Goal: Task Accomplishment & Management: Use online tool/utility

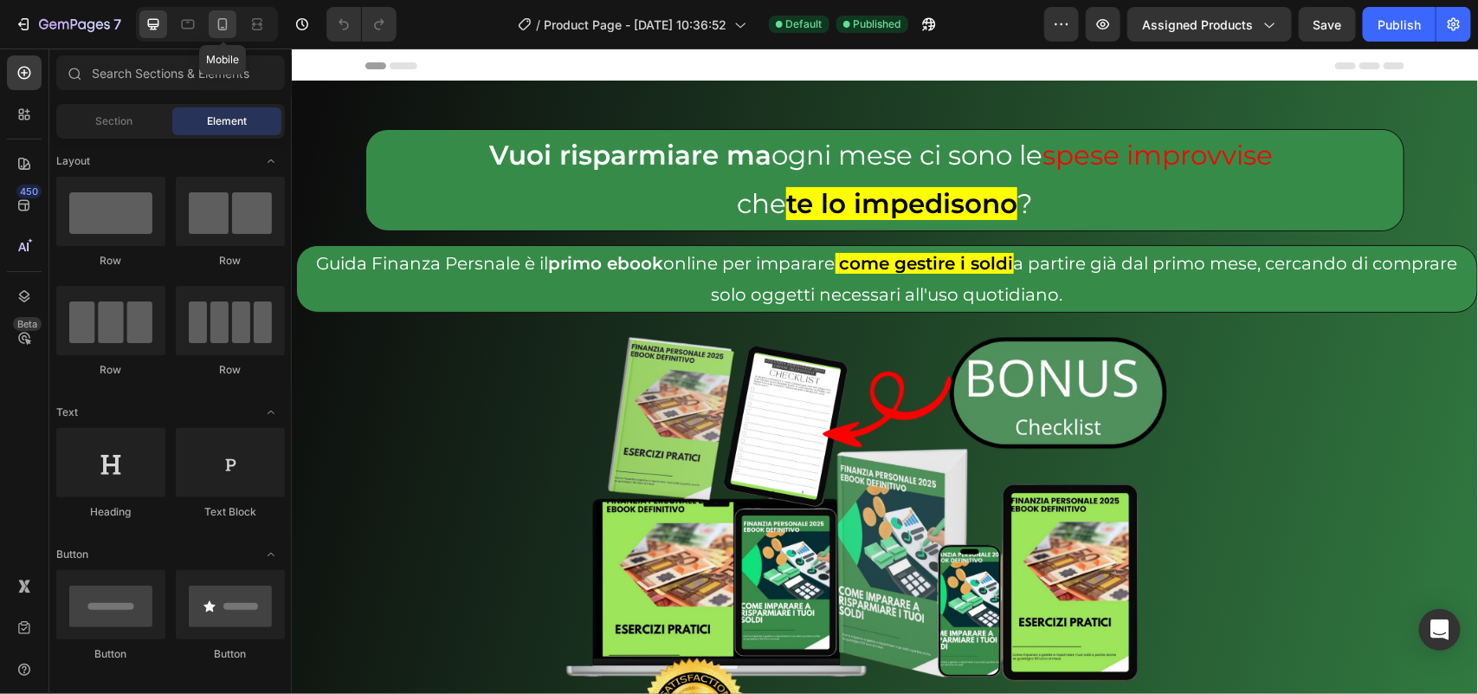
click at [221, 13] on div at bounding box center [223, 24] width 28 height 28
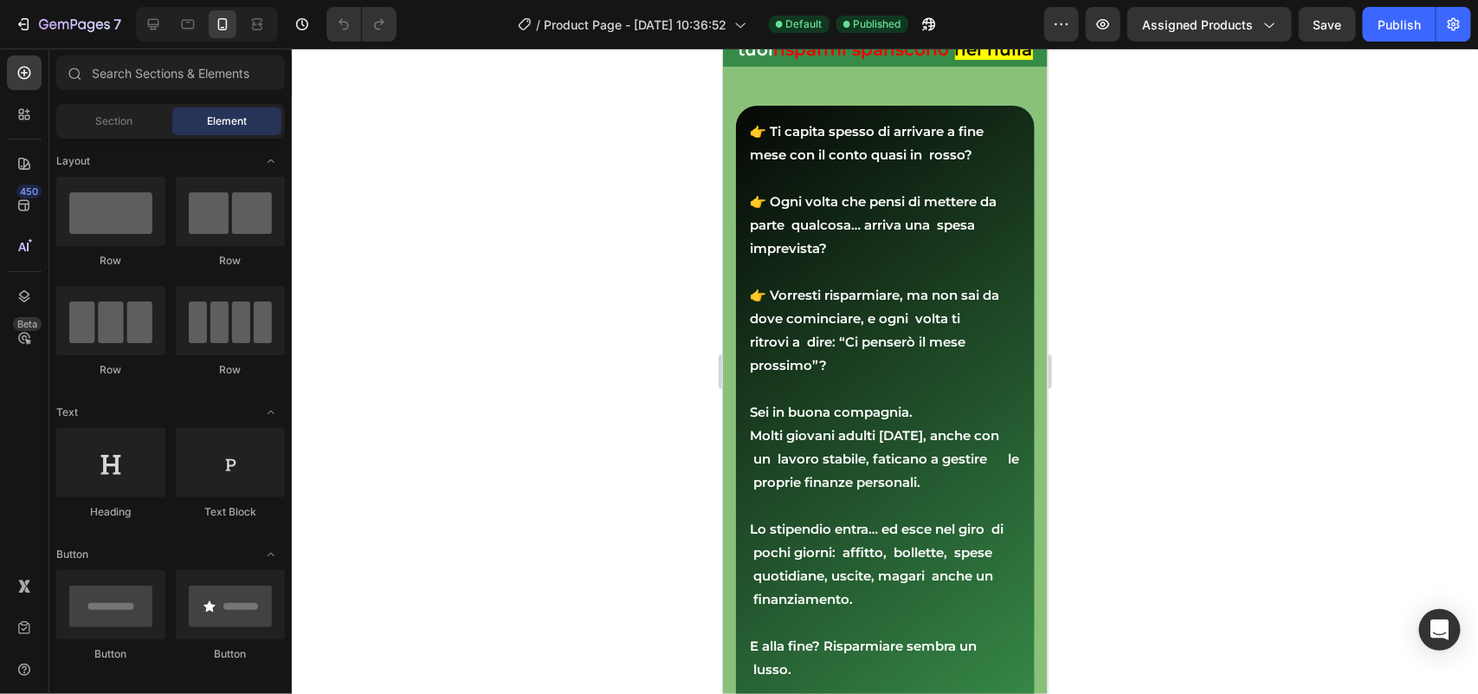
scroll to position [2810, 0]
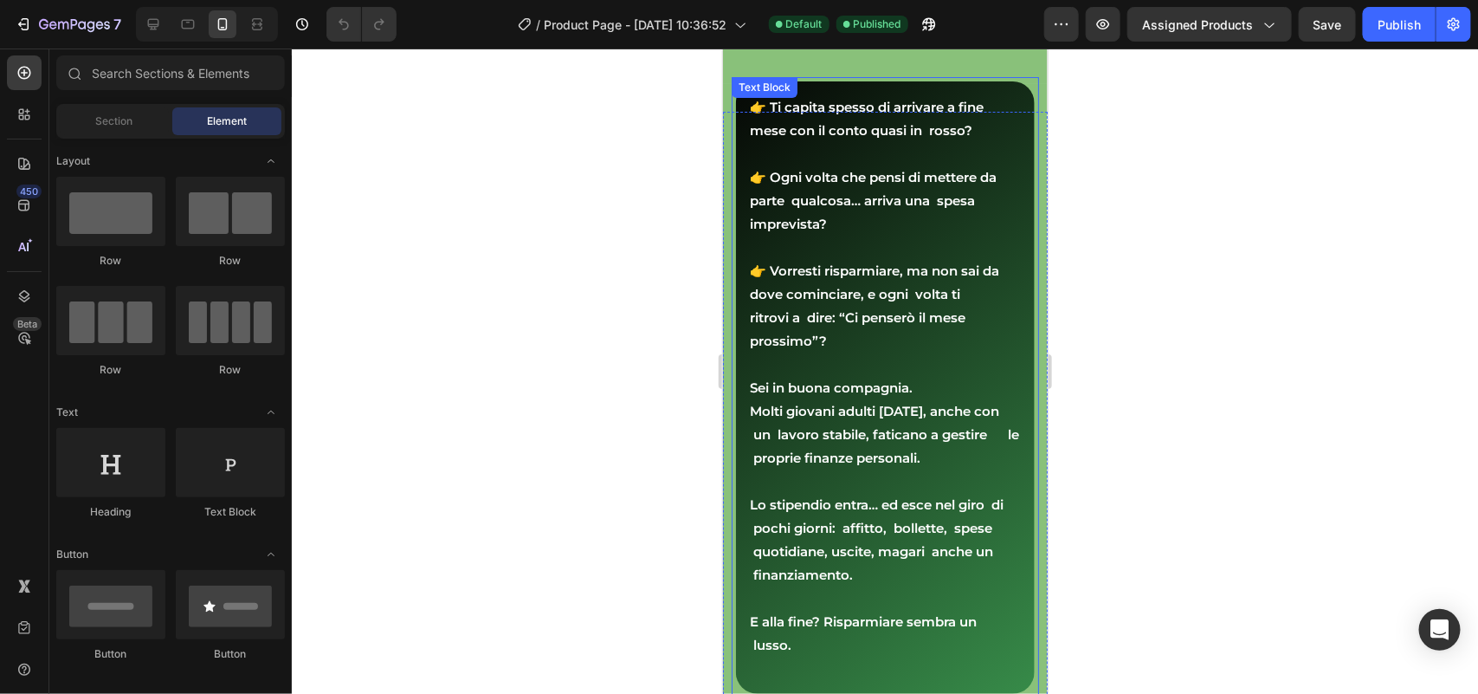
click at [860, 178] on strong "👉 Ogni volta che pensi di mettere da parte qualcosa… arriva una spesa imprevist…" at bounding box center [883, 199] width 268 height 63
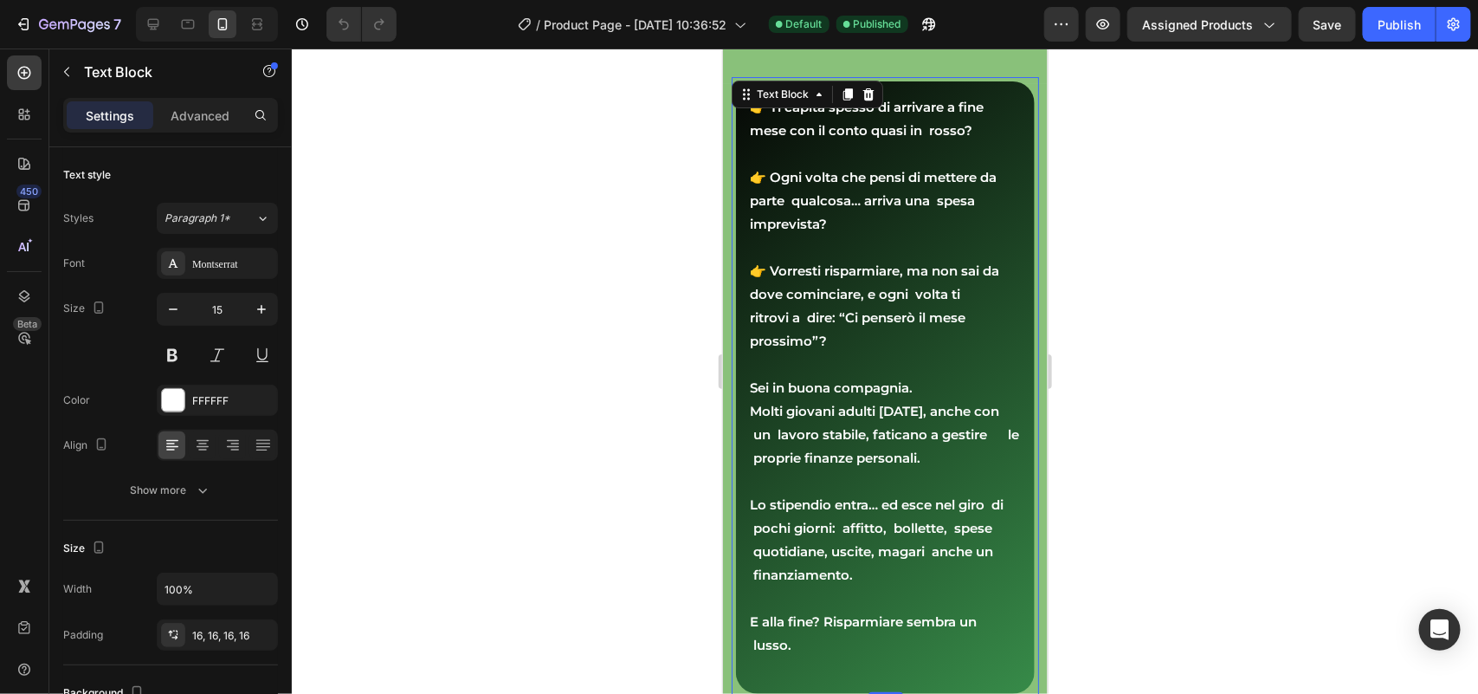
click at [749, 116] on p "👉 Ti capita spesso di arrivare a fine mese con il conto quasi in rosso?" at bounding box center [884, 117] width 271 height 47
click at [255, 630] on icon "button" at bounding box center [260, 635] width 14 height 14
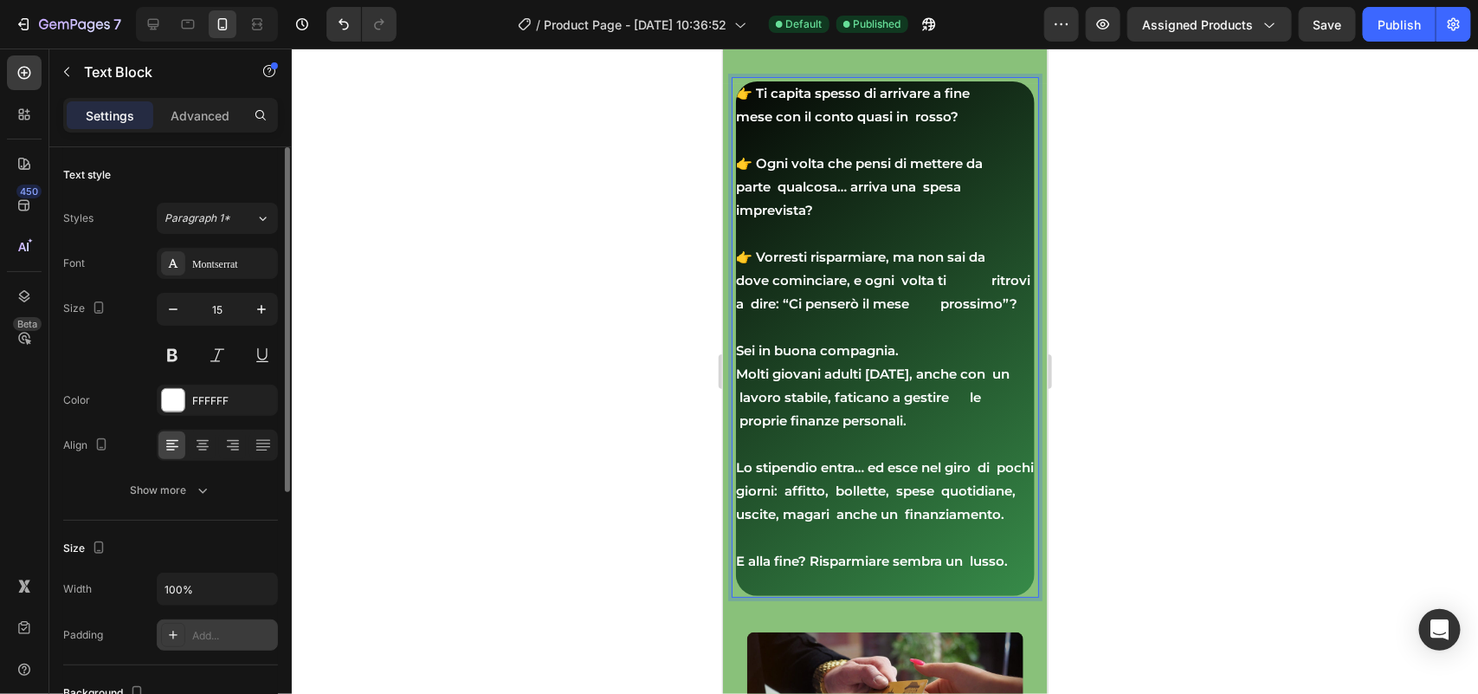
click at [914, 116] on strong "👉 Ti capita spesso di arrivare a fine mese con il conto quasi in rosso?" at bounding box center [869, 104] width 268 height 40
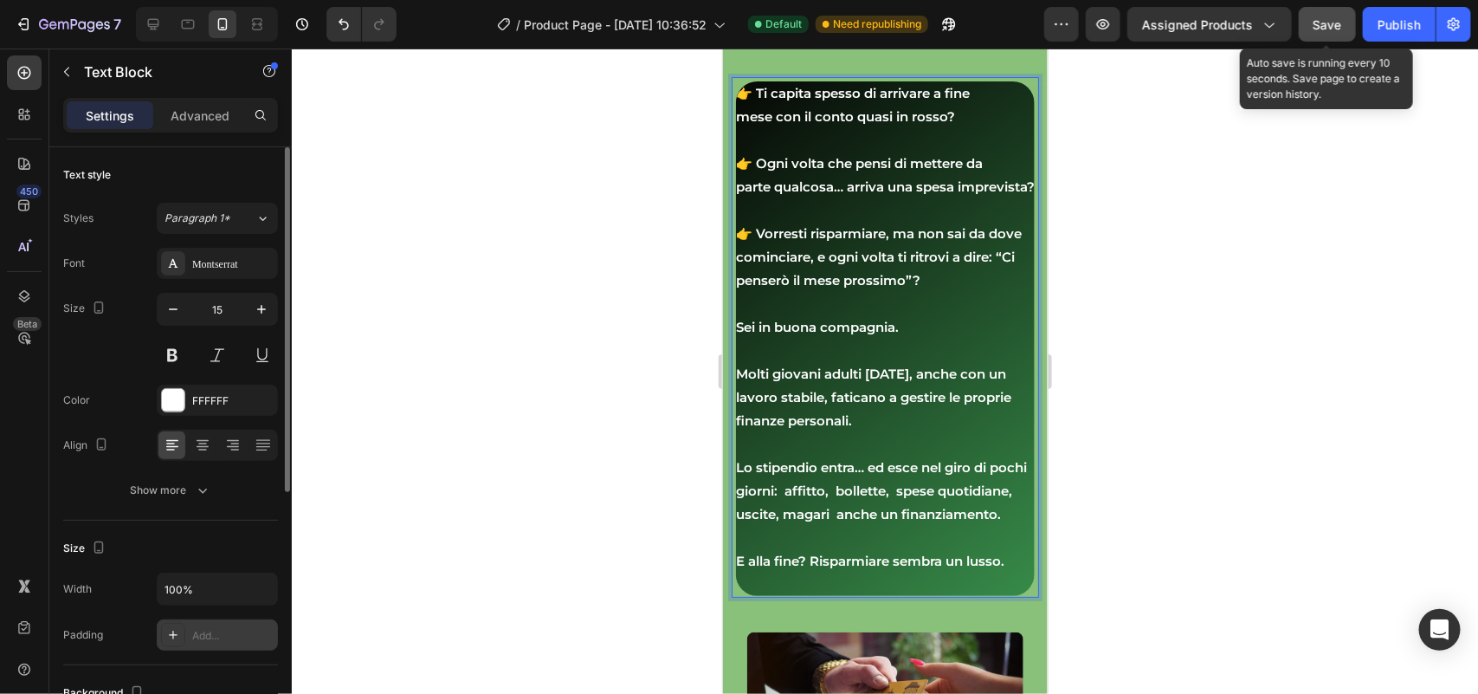
click at [1339, 24] on span "Save" at bounding box center [1327, 24] width 29 height 15
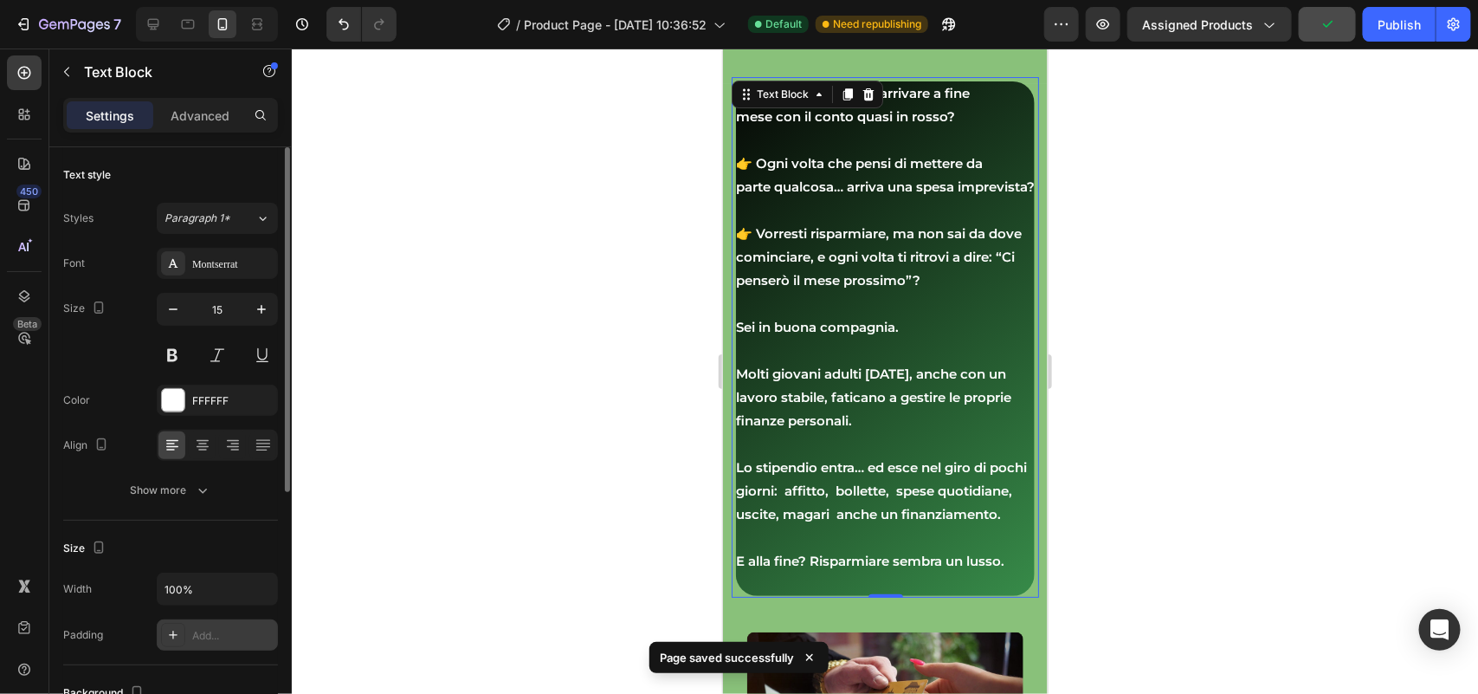
click at [222, 634] on div "Add..." at bounding box center [232, 636] width 81 height 16
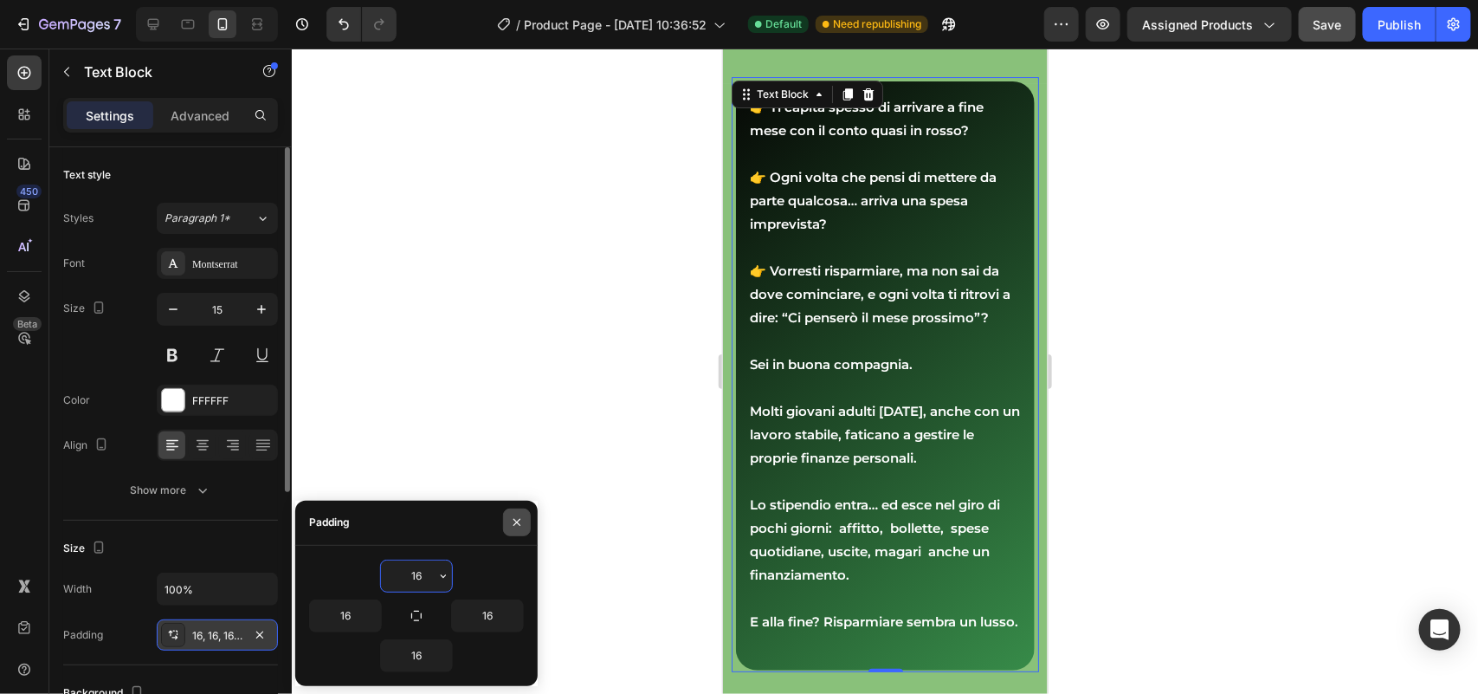
click at [515, 526] on icon "button" at bounding box center [517, 522] width 14 height 14
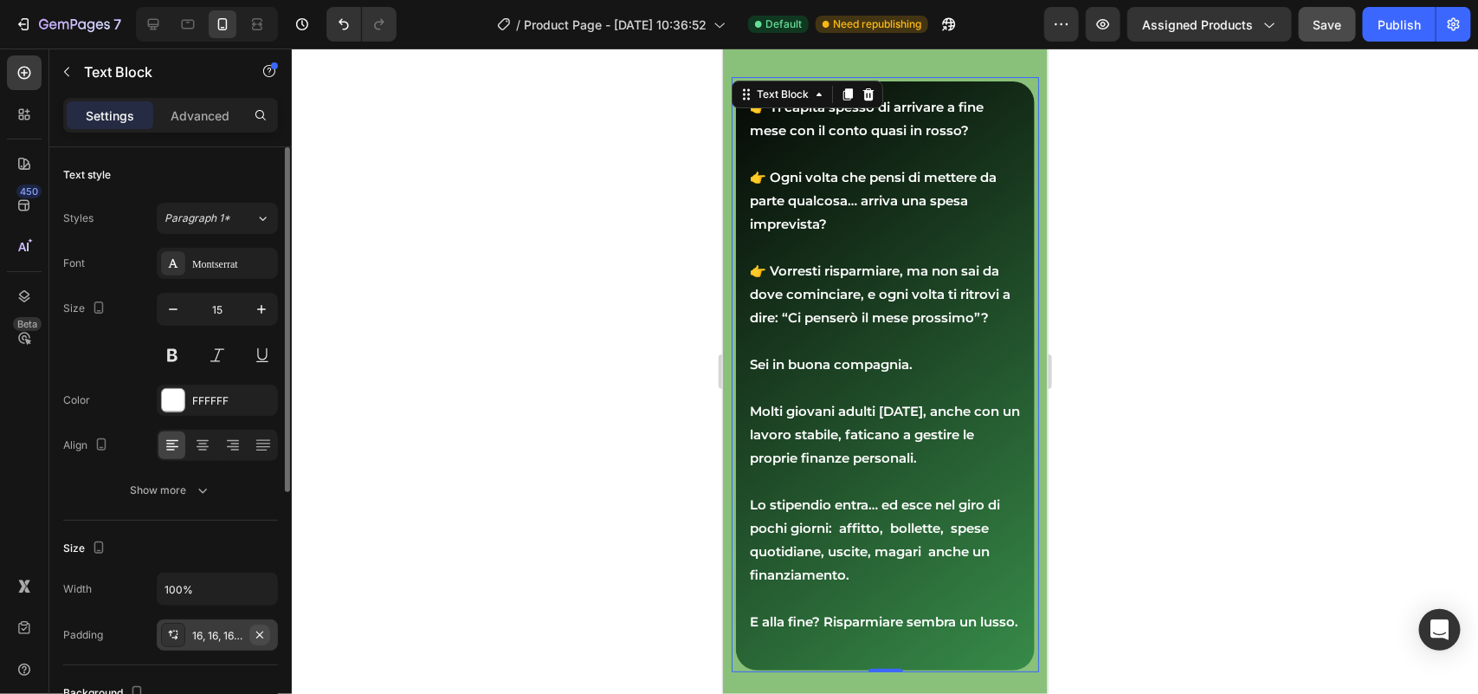
click at [262, 628] on icon "button" at bounding box center [260, 635] width 14 height 14
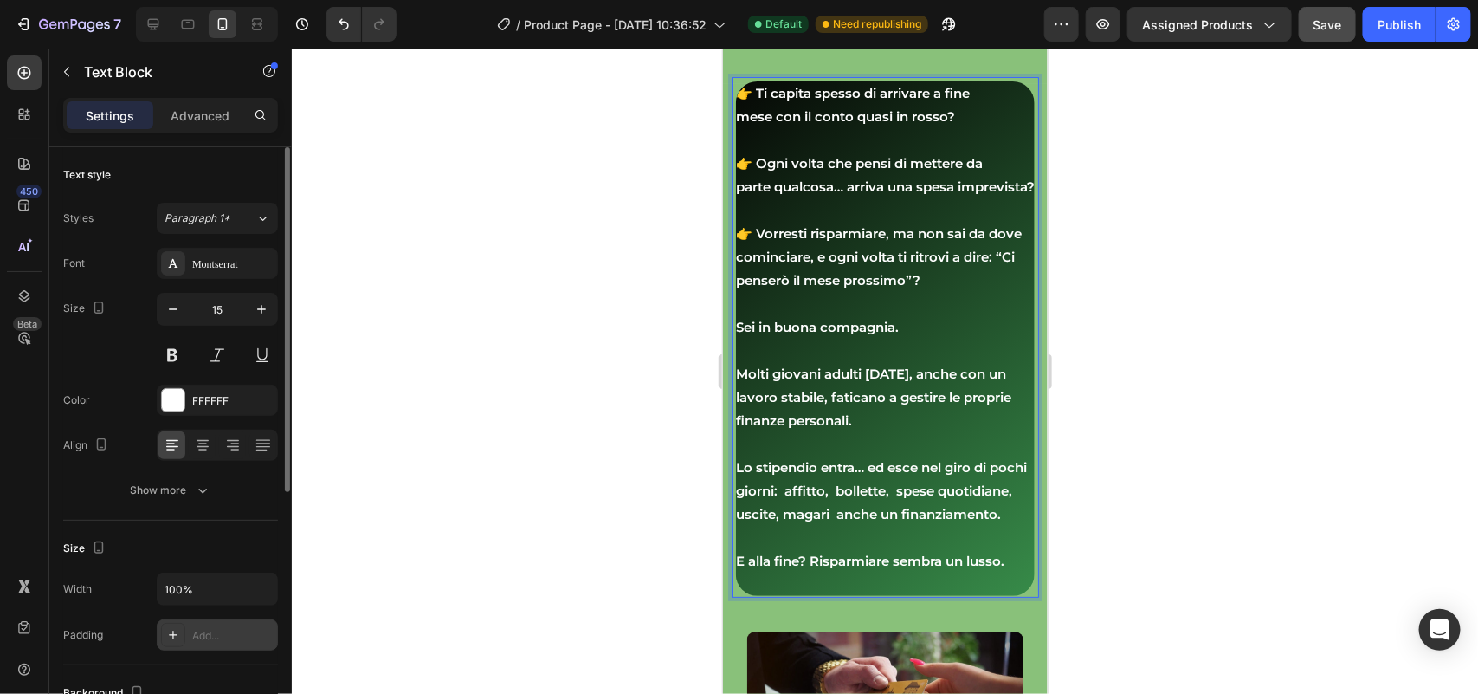
click at [736, 194] on strong "👉 Ogni volta che pensi di mettere da parte qualcosa… arriva una spesa imprevist…" at bounding box center [884, 174] width 299 height 40
click at [231, 630] on div "Add..." at bounding box center [232, 636] width 81 height 16
type input "16"
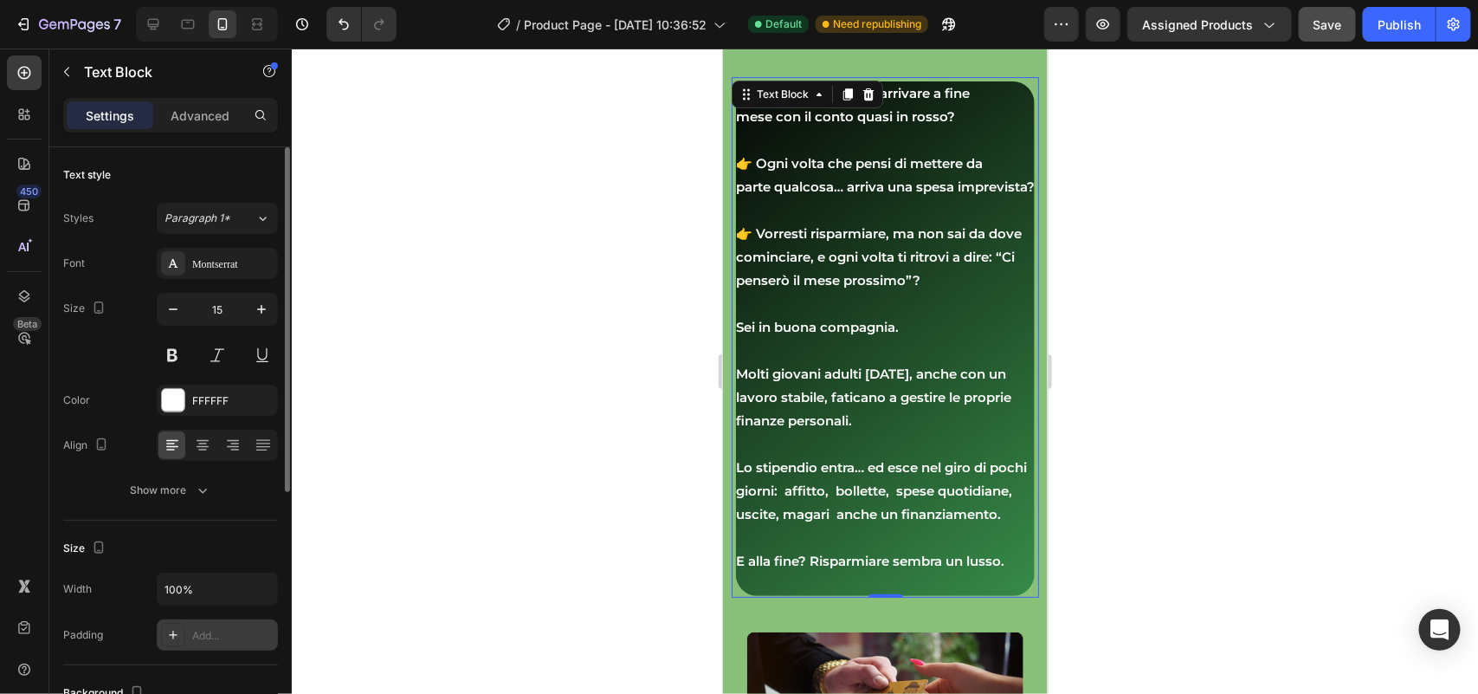
type input "16"
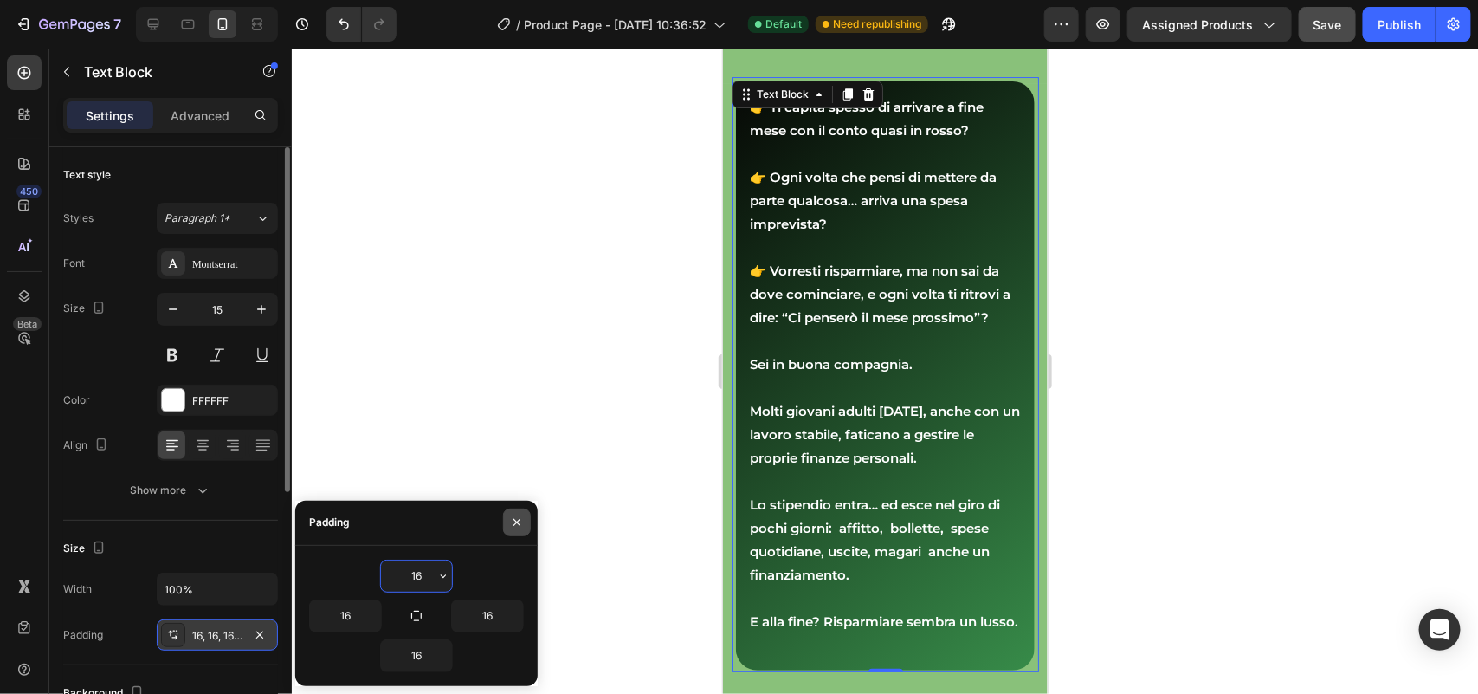
click at [519, 518] on icon "button" at bounding box center [517, 522] width 14 height 14
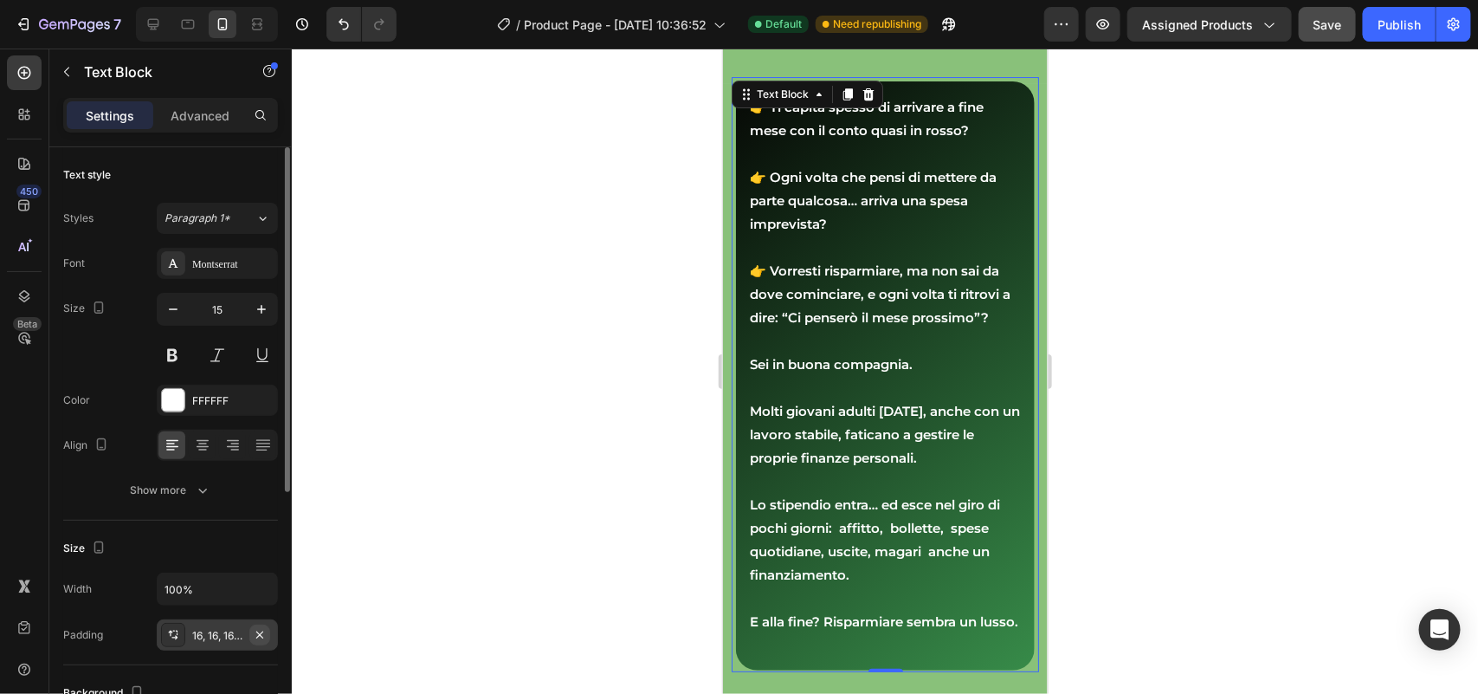
click at [260, 637] on icon "button" at bounding box center [260, 635] width 14 height 14
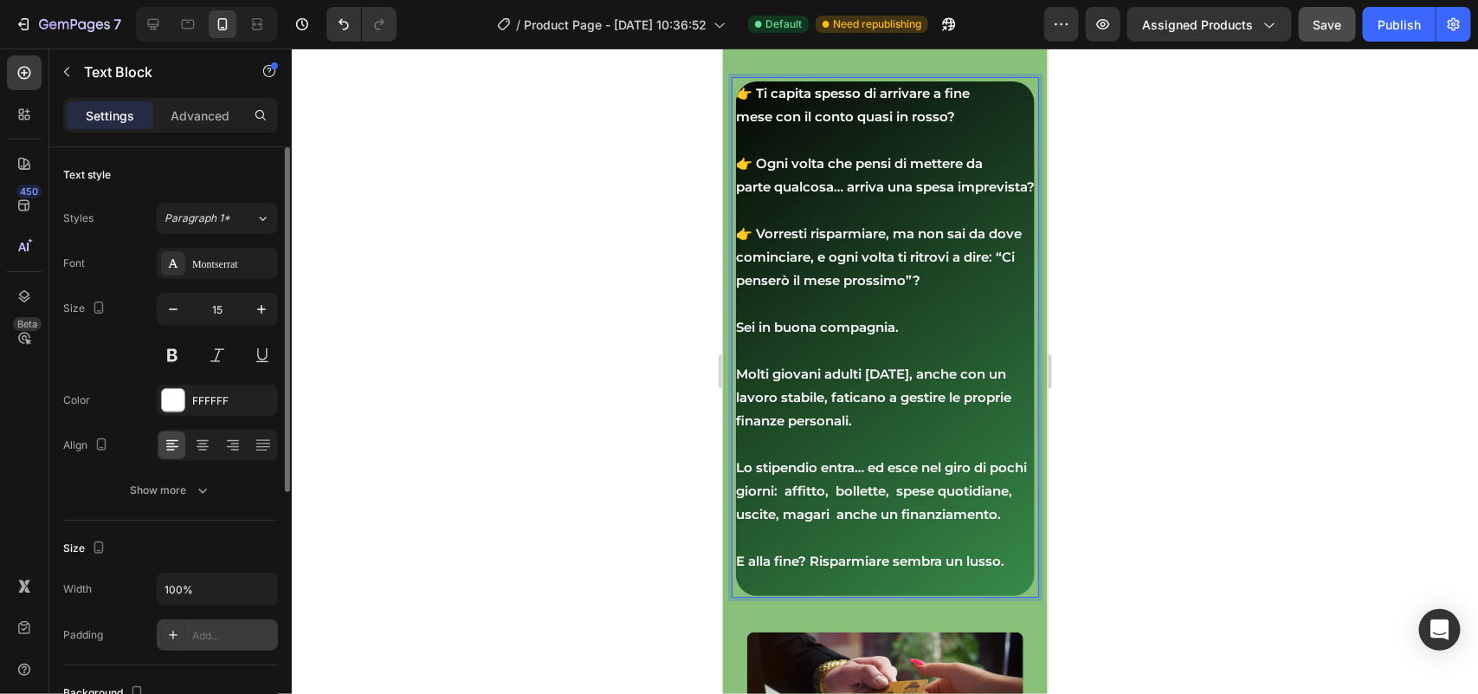
click at [773, 123] on strong "👉 Ti capita spesso di arrivare a fine mese con il conto quasi in rosso?" at bounding box center [869, 104] width 268 height 40
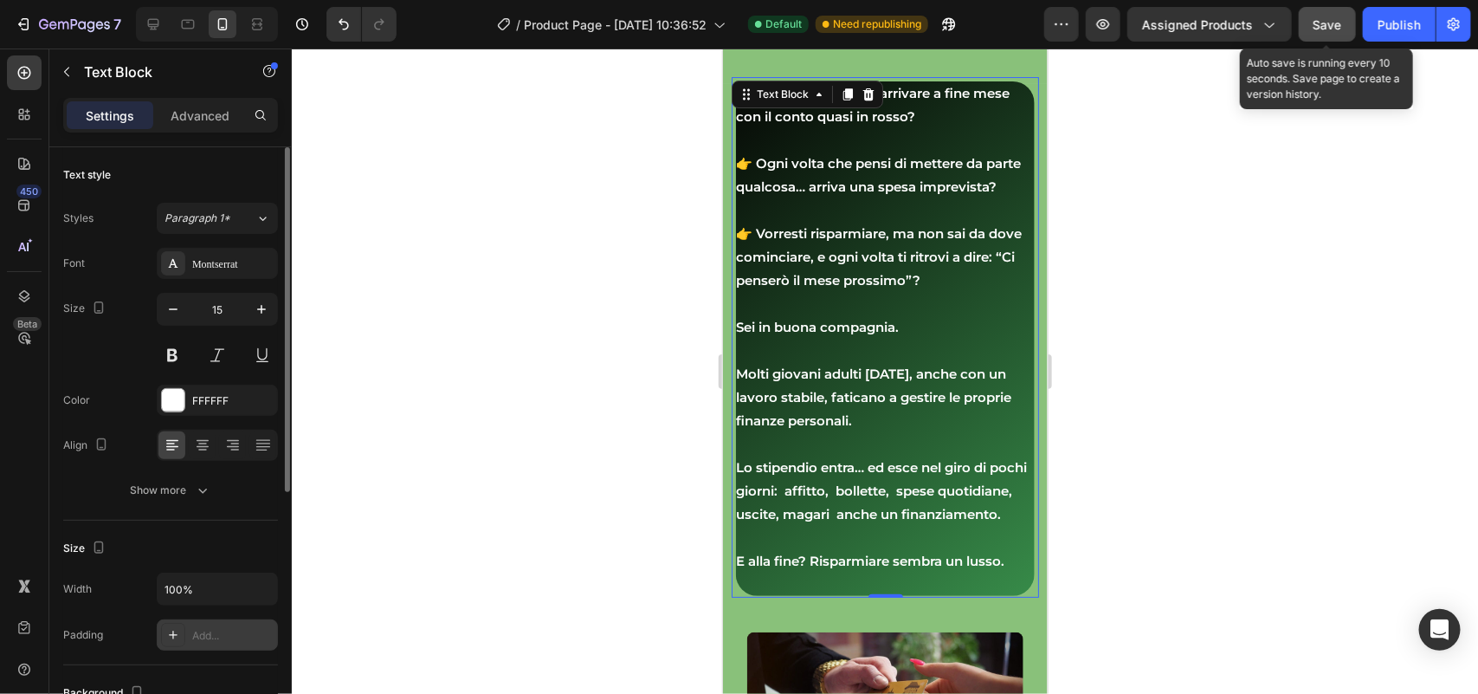
click at [1310, 24] on button "Save" at bounding box center [1327, 24] width 57 height 35
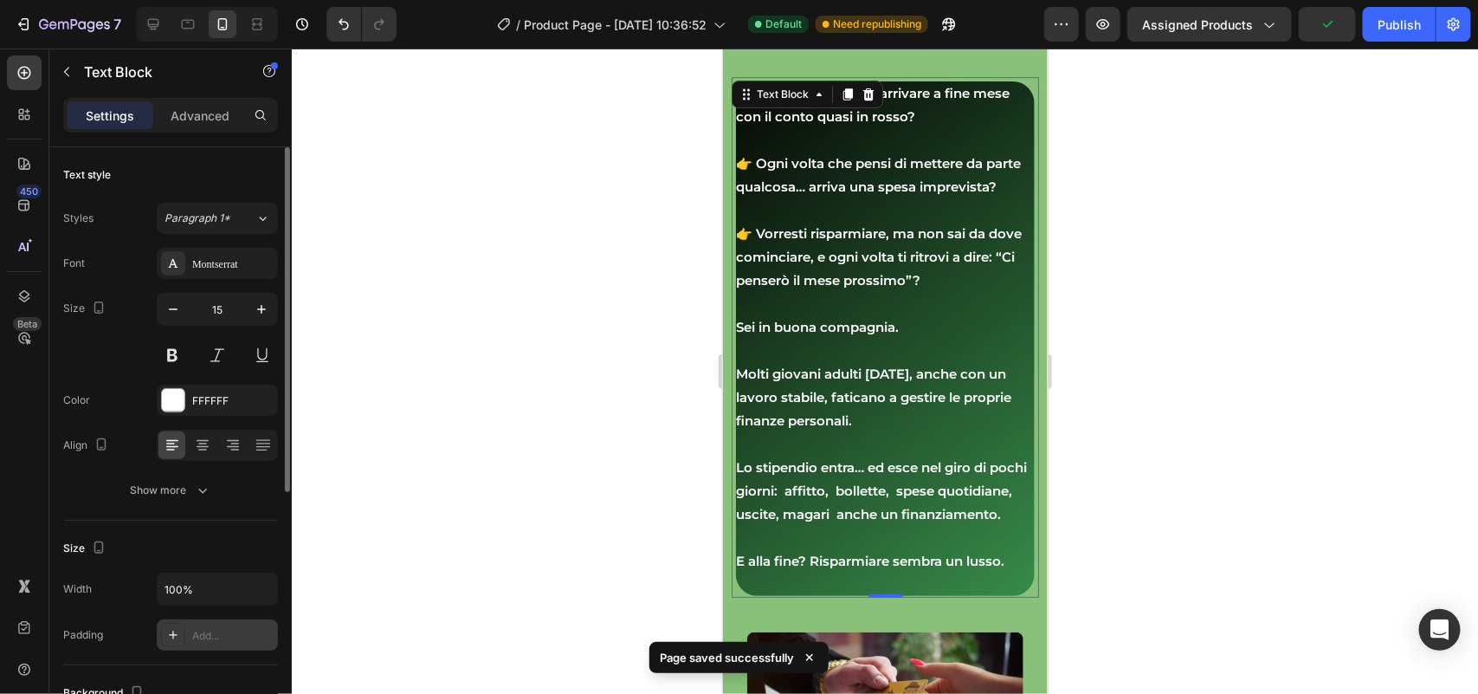
click at [193, 639] on div "Add..." at bounding box center [232, 636] width 81 height 16
type input "16"
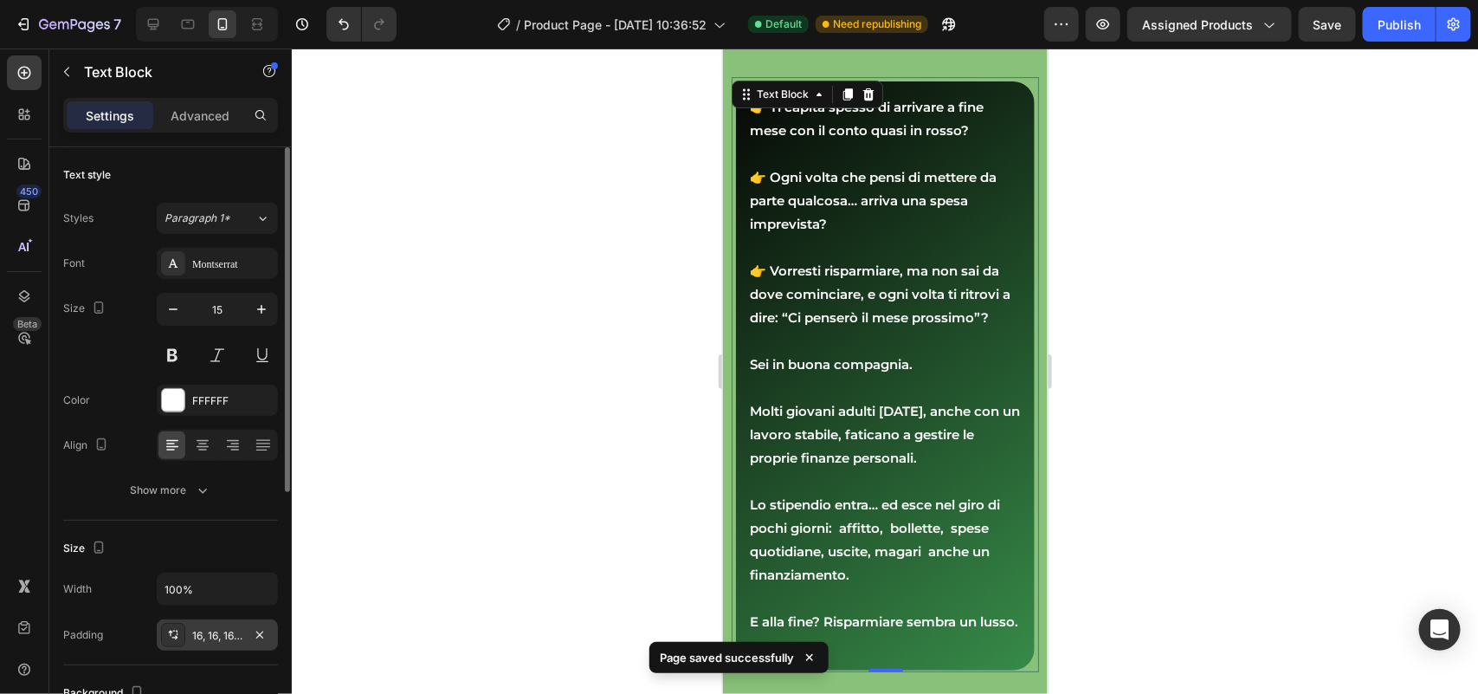
click at [499, 409] on div at bounding box center [885, 370] width 1186 height 645
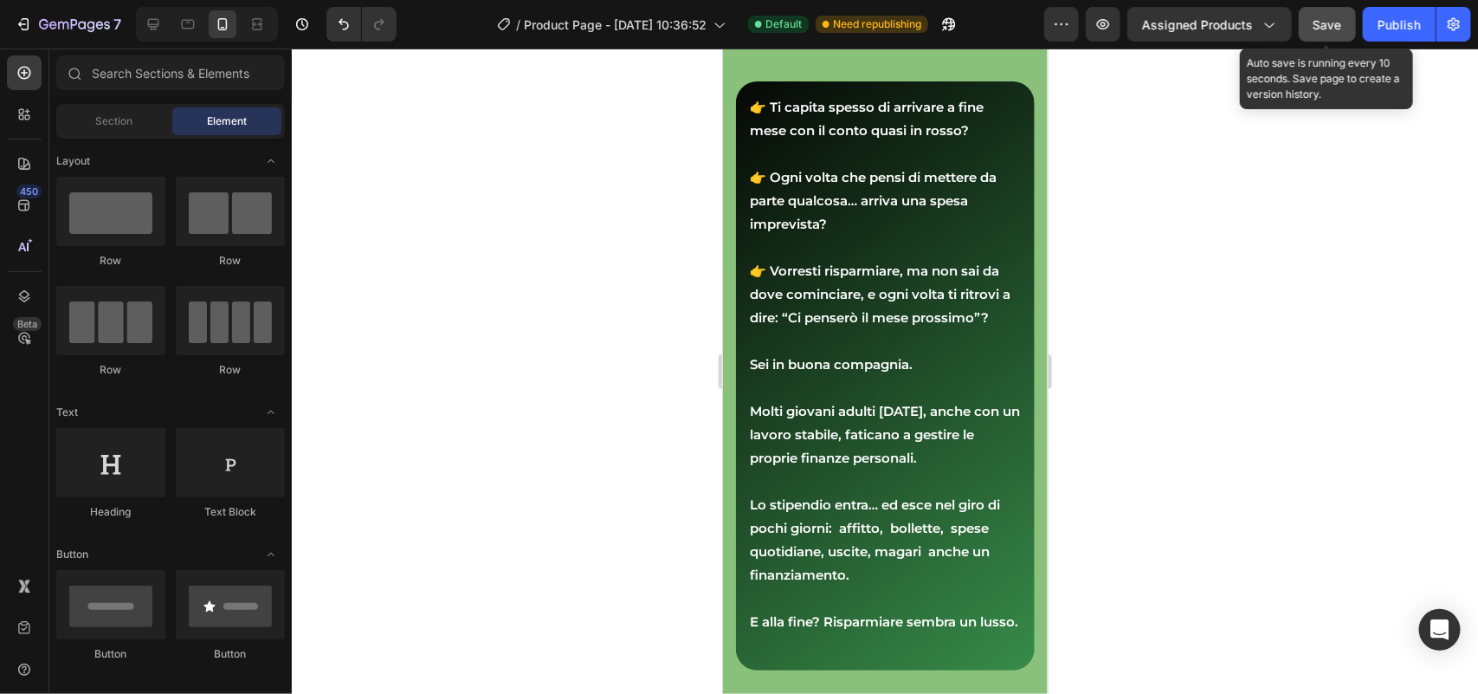
click at [1318, 37] on button "Save" at bounding box center [1327, 24] width 57 height 35
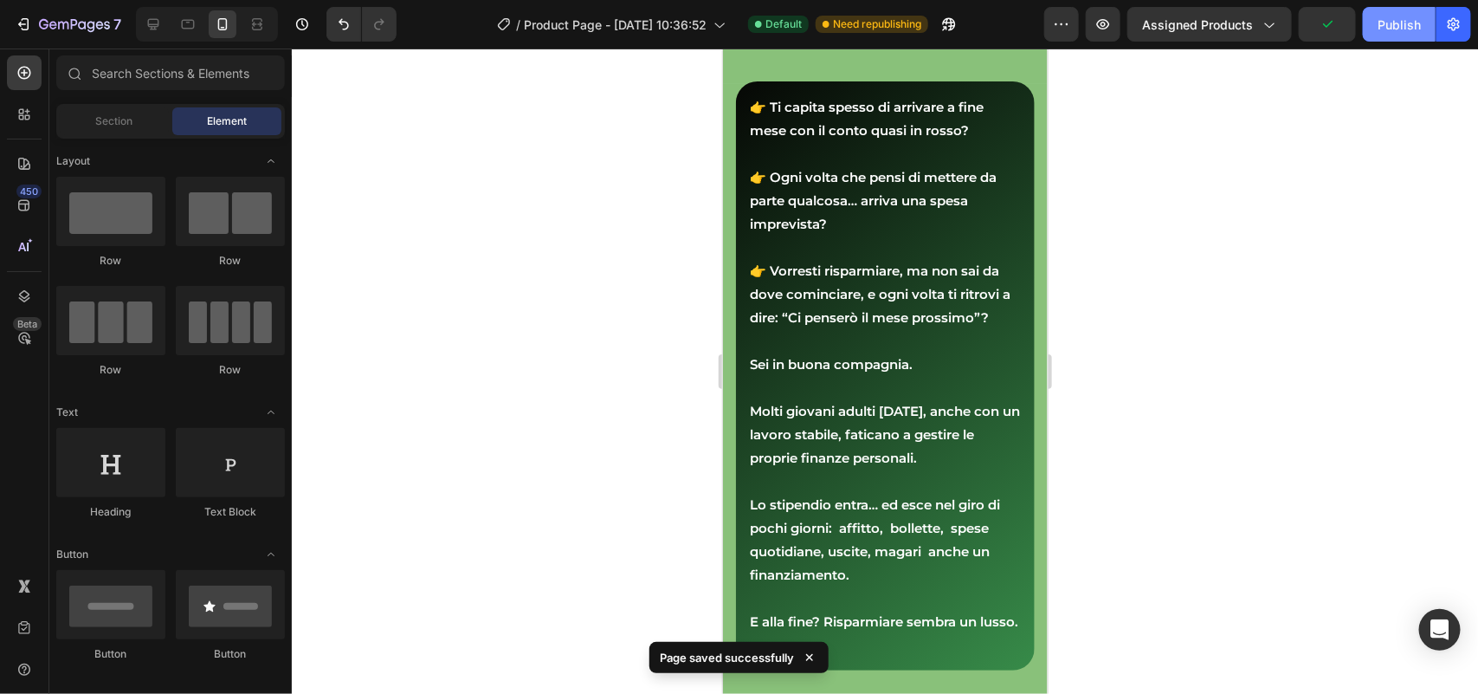
click at [1391, 27] on div "Publish" at bounding box center [1398, 25] width 43 height 18
